Goal: Task Accomplishment & Management: Complete application form

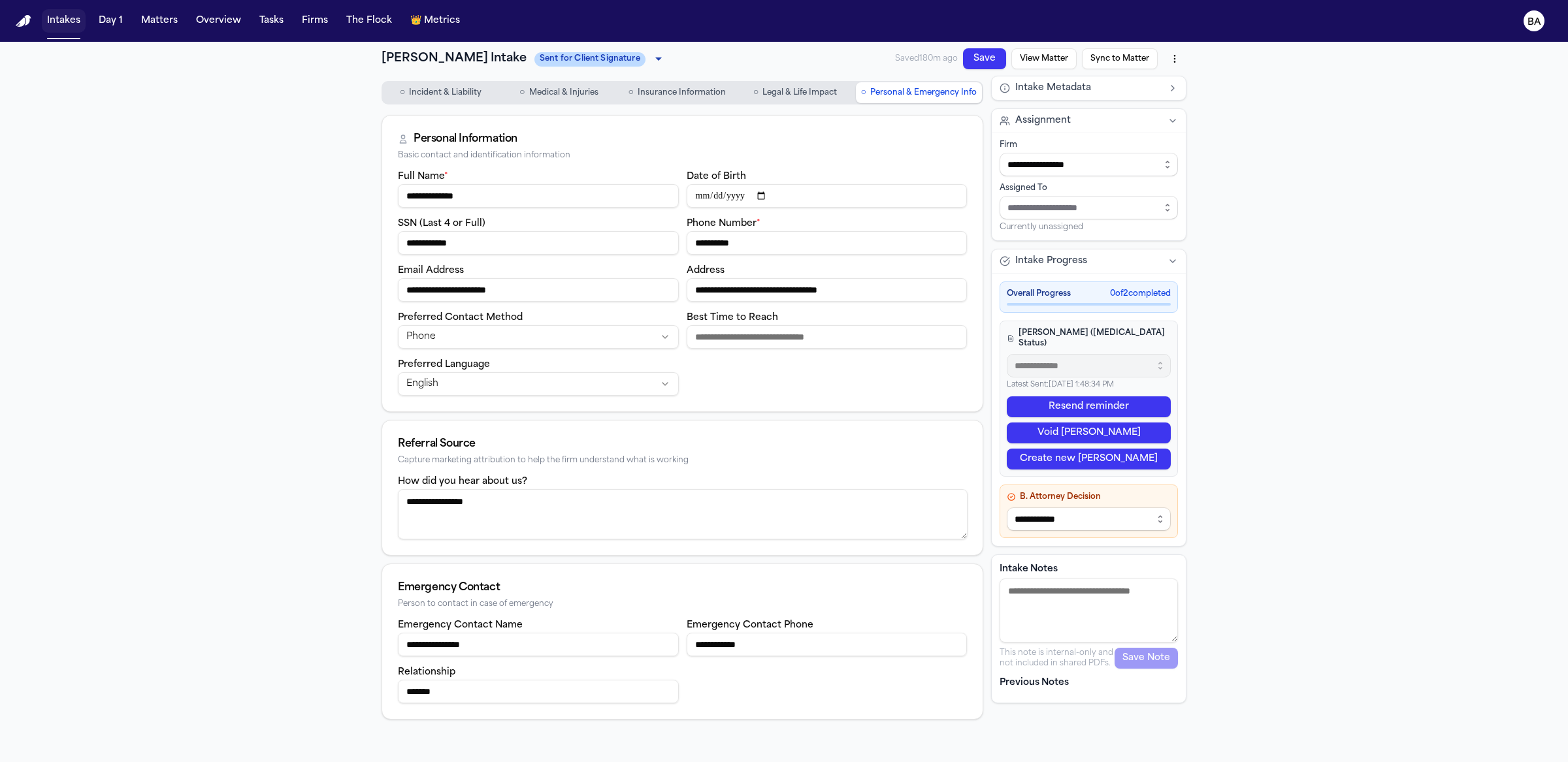
click at [64, 27] on button "Intakes" at bounding box center [63, 21] width 44 height 24
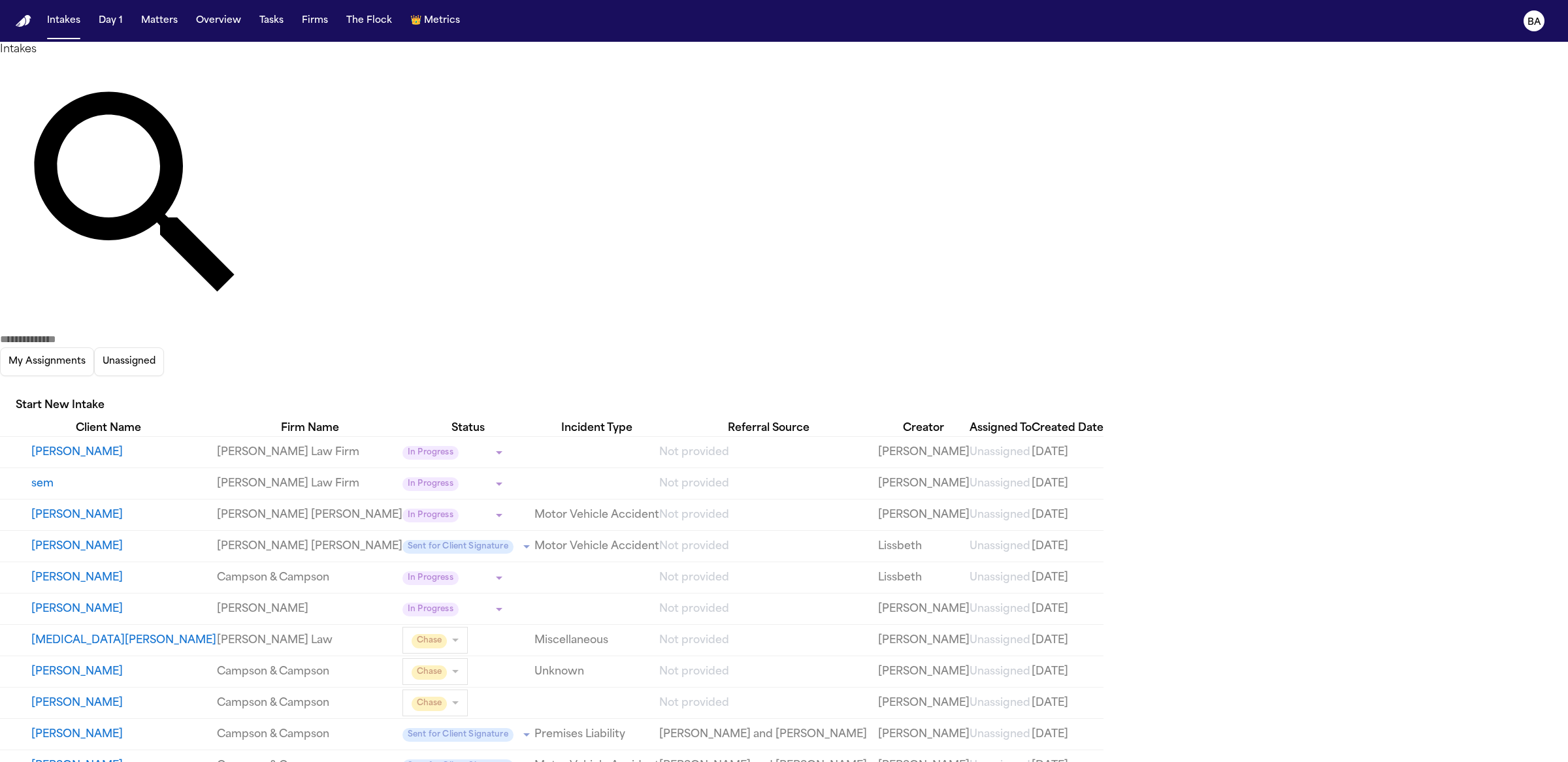
click at [105, 332] on input "text" at bounding box center [52, 339] width 105 height 16
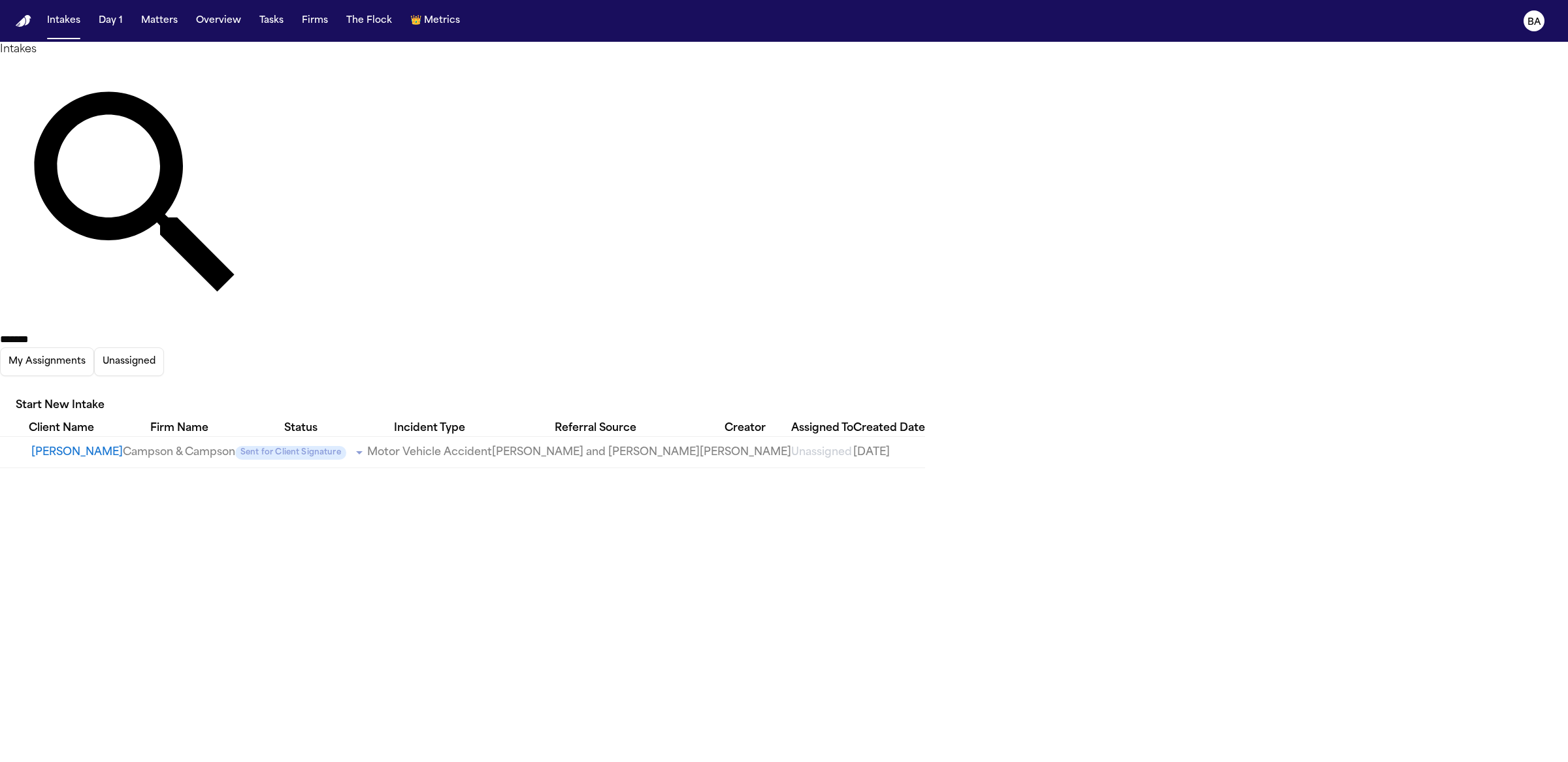
type input "******"
click at [118, 445] on button "[PERSON_NAME]" at bounding box center [76, 452] width 91 height 16
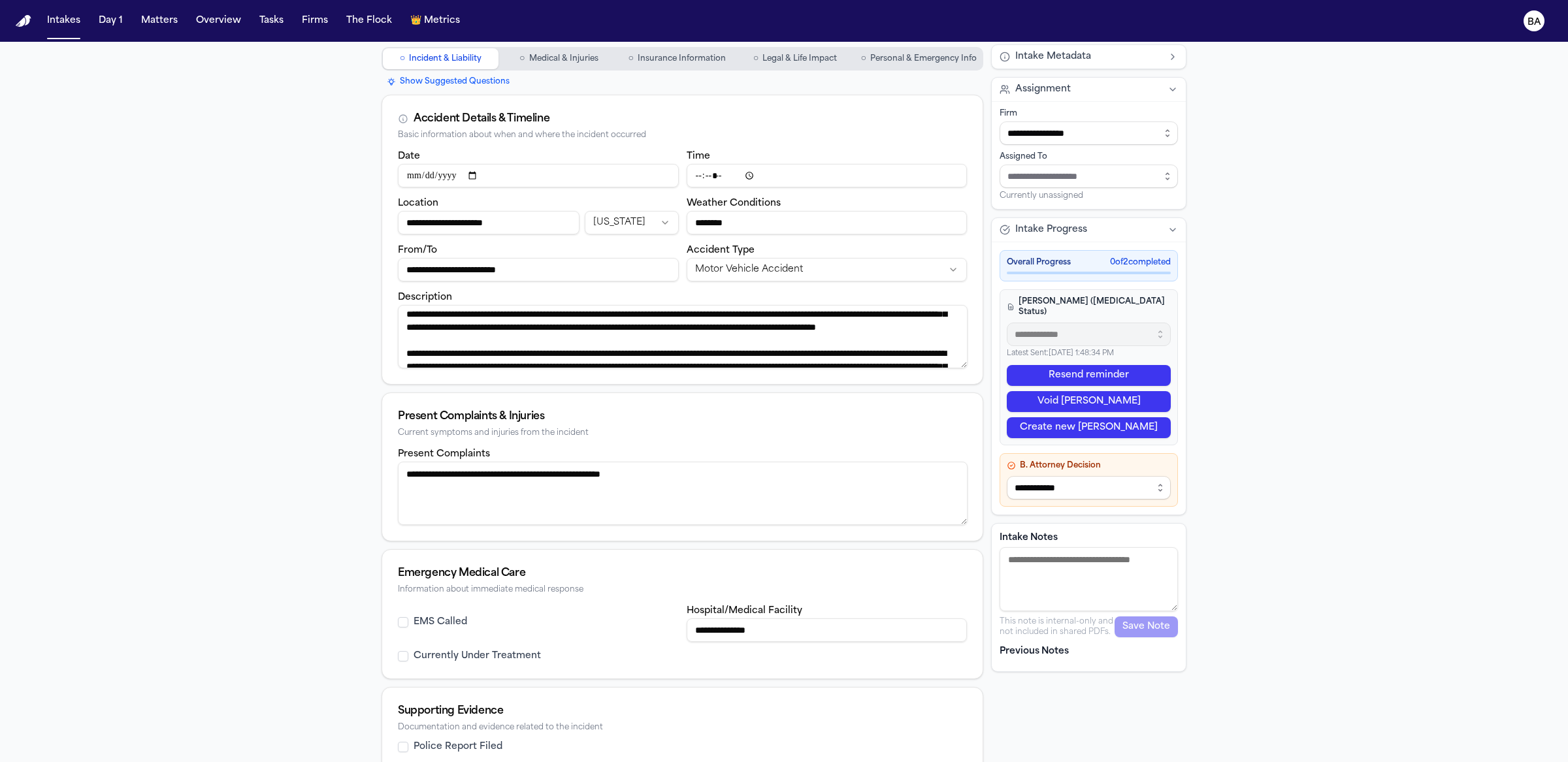
scroll to position [52, 0]
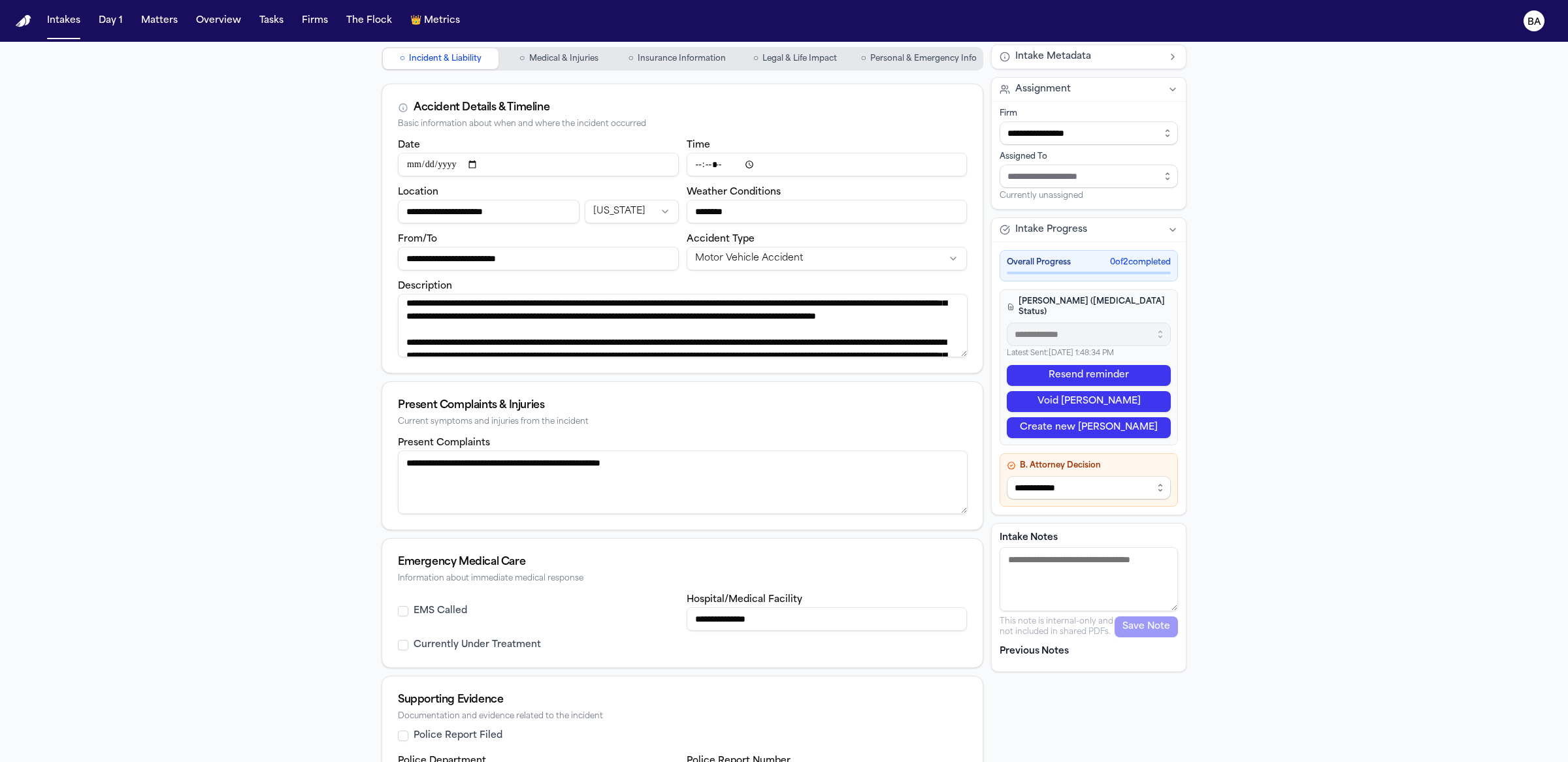
click at [430, 614] on label "EMS Called" at bounding box center [440, 612] width 53 height 13
click at [408, 614] on button "EMS Called" at bounding box center [403, 612] width 10 height 10
click at [430, 614] on label "EMS Called" at bounding box center [440, 612] width 53 height 13
click at [408, 614] on button "EMS Called" at bounding box center [403, 612] width 10 height 10
click at [430, 614] on label "EMS Called" at bounding box center [440, 612] width 53 height 13
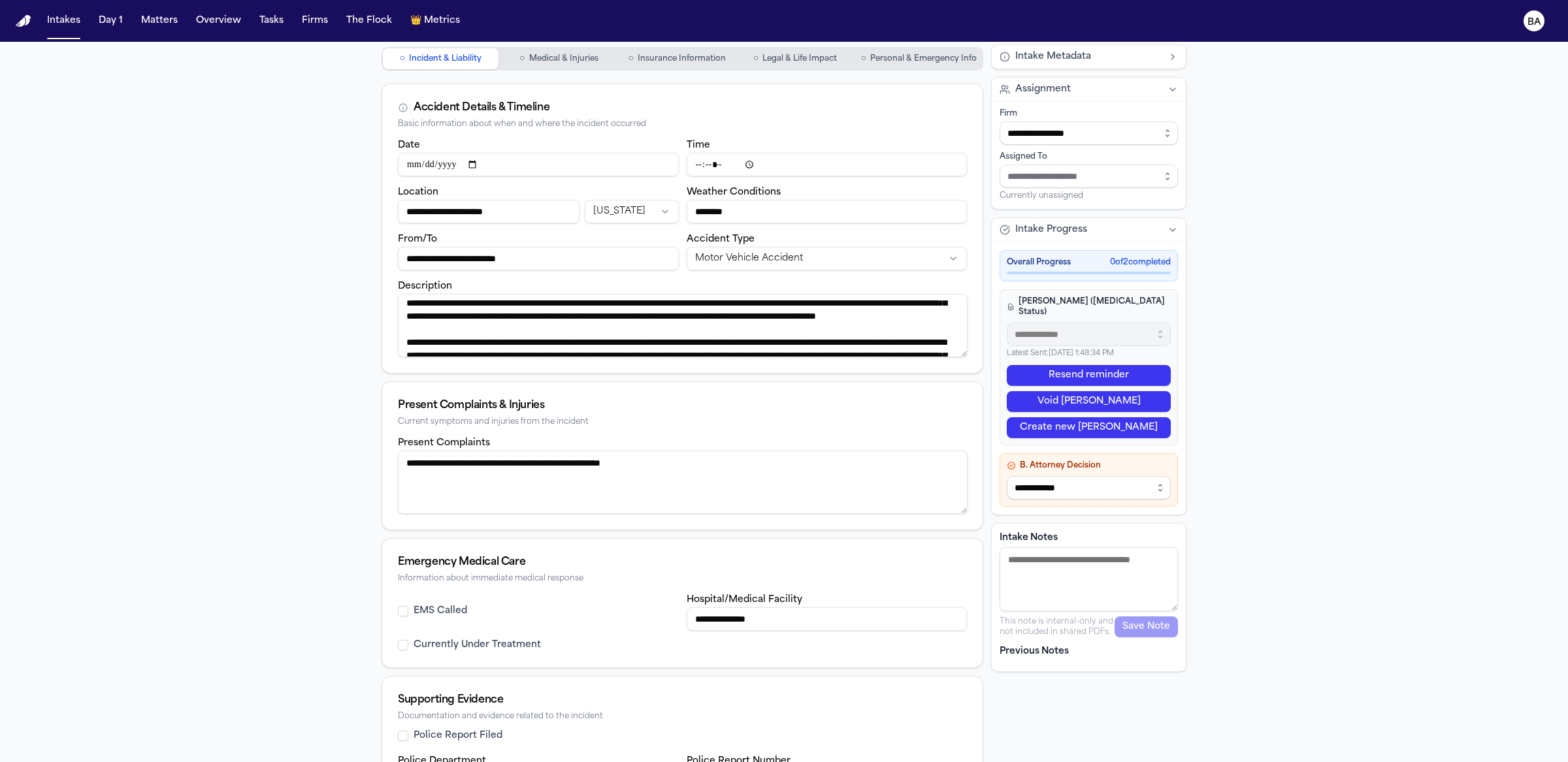
click at [408, 614] on button "EMS Called" at bounding box center [403, 612] width 10 height 10
click at [430, 614] on label "EMS Called" at bounding box center [440, 612] width 53 height 13
click at [408, 614] on button "EMS Called" at bounding box center [403, 612] width 10 height 10
type button "on"
